Goal: Complete application form: Complete application form

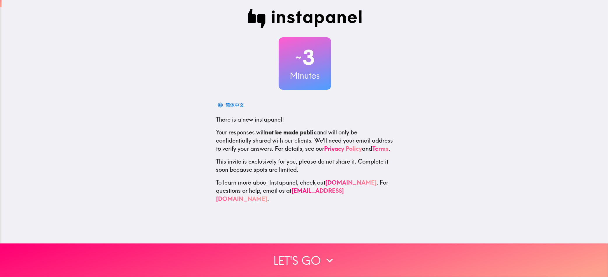
click at [299, 61] on h2 "~ 3" at bounding box center [304, 57] width 52 height 24
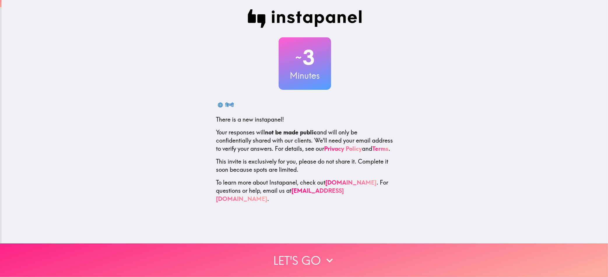
click at [305, 251] on button "Let's go" at bounding box center [304, 259] width 608 height 33
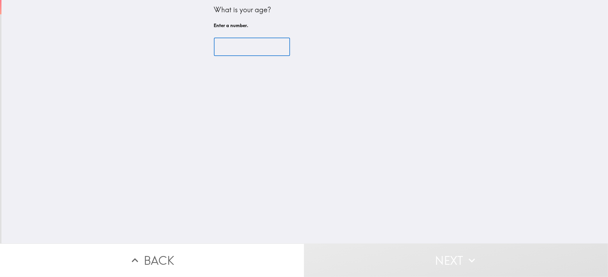
click at [245, 47] on input "number" at bounding box center [252, 47] width 76 height 18
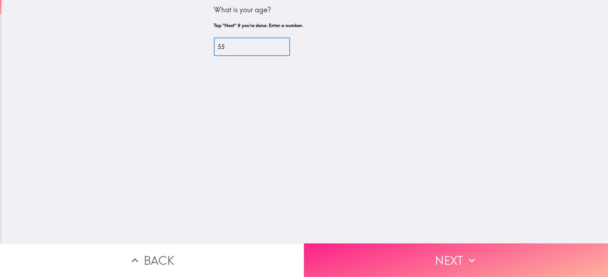
type input "55"
click at [387, 252] on button "Next" at bounding box center [456, 259] width 304 height 33
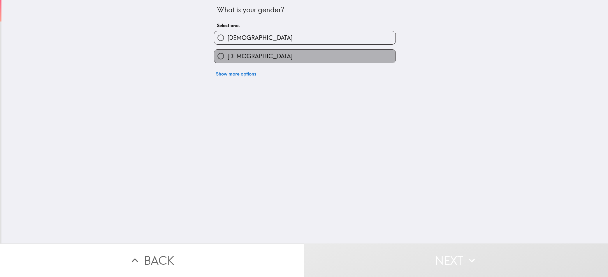
click at [248, 57] on label "[DEMOGRAPHIC_DATA]" at bounding box center [304, 56] width 181 height 13
click at [227, 57] on input "[DEMOGRAPHIC_DATA]" at bounding box center [220, 56] width 13 height 13
radio input "true"
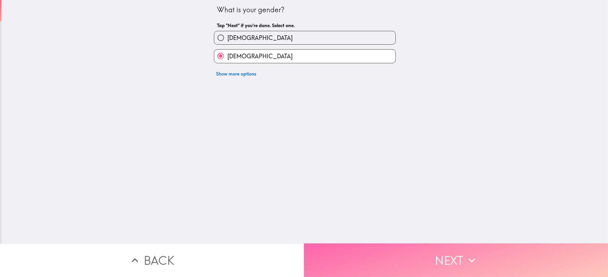
click at [338, 247] on button "Next" at bounding box center [456, 259] width 304 height 33
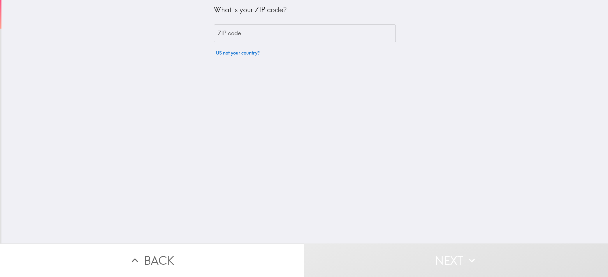
click at [223, 32] on input "ZIP code" at bounding box center [305, 33] width 182 height 18
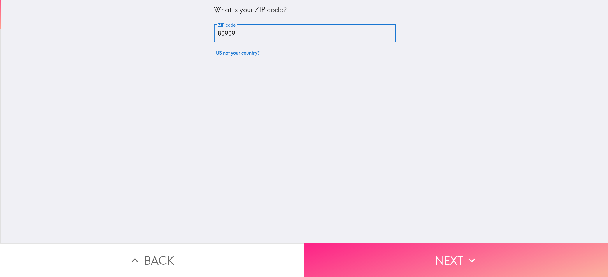
type input "80909"
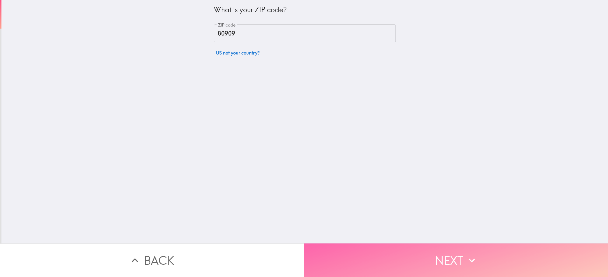
click at [343, 256] on button "Next" at bounding box center [456, 259] width 304 height 33
